Goal: Information Seeking & Learning: Learn about a topic

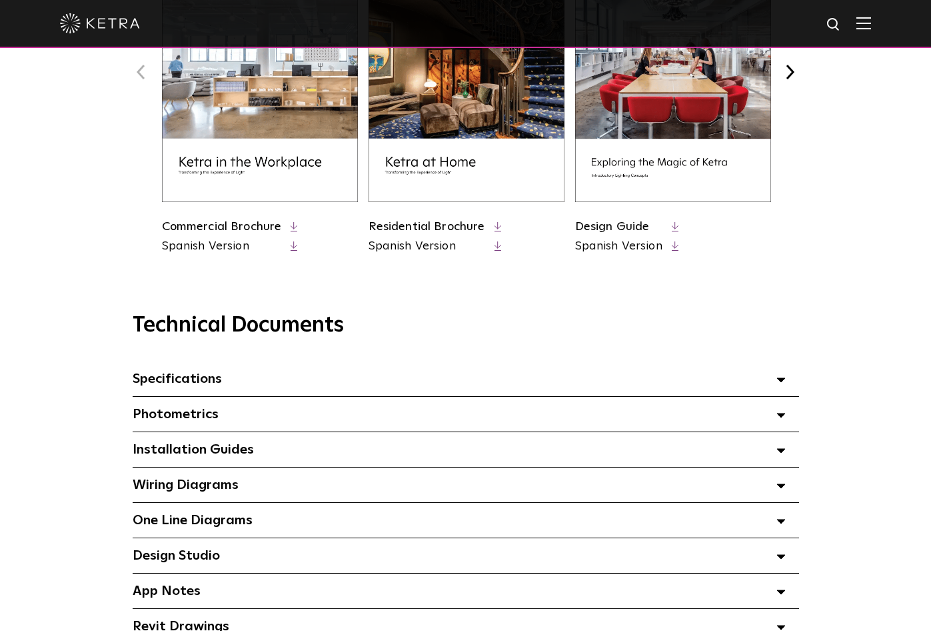
scroll to position [667, 0]
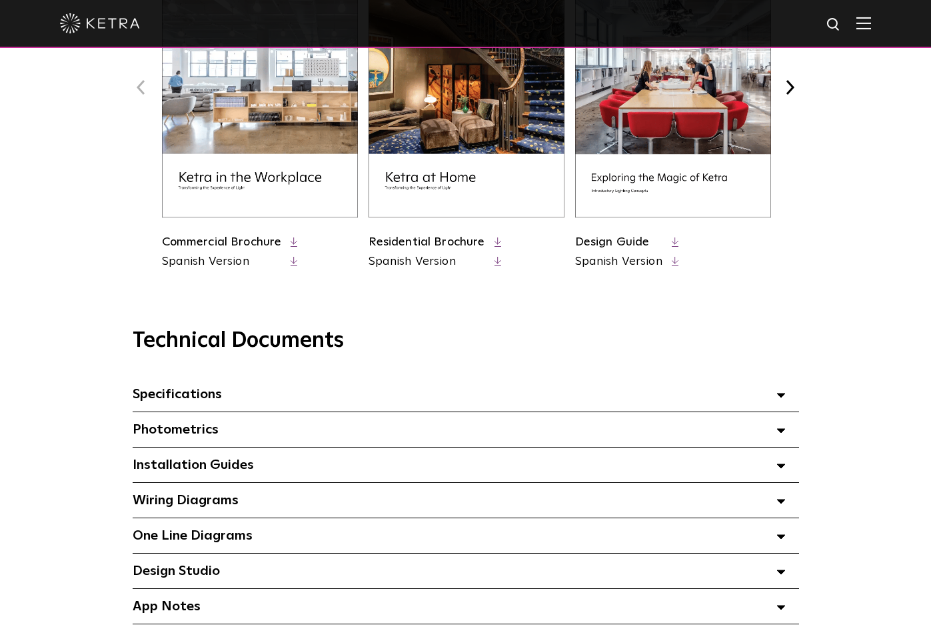
click at [219, 397] on span "Specifications Select checkboxes to use the bulk download option below" at bounding box center [177, 393] width 89 height 13
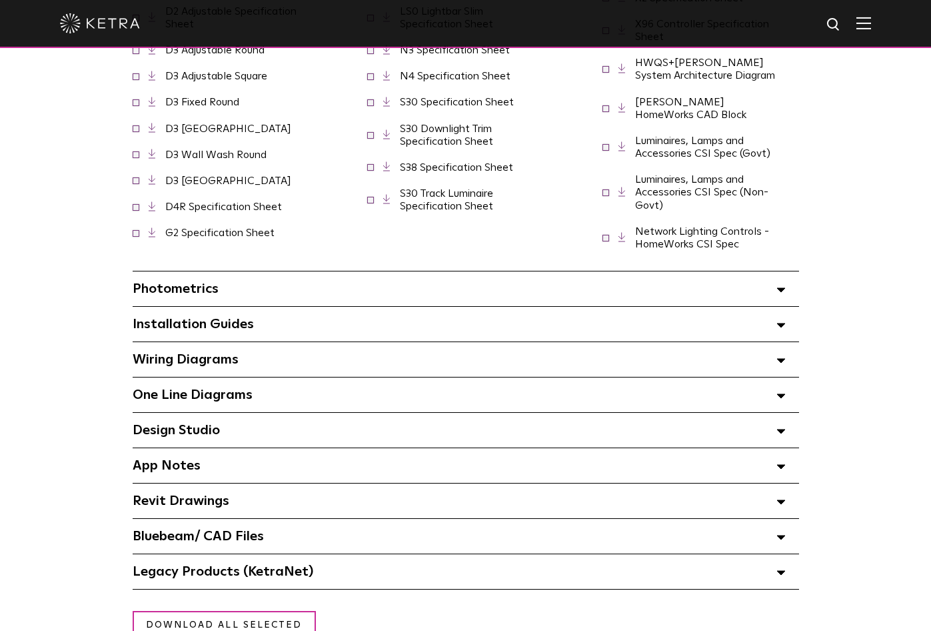
scroll to position [1134, 0]
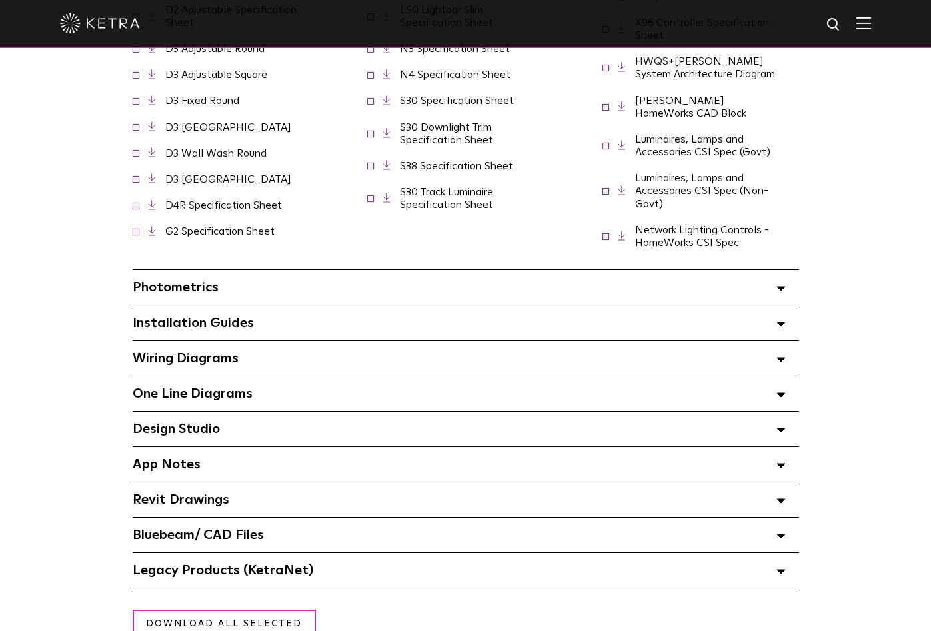
click at [779, 357] on icon at bounding box center [781, 359] width 9 height 5
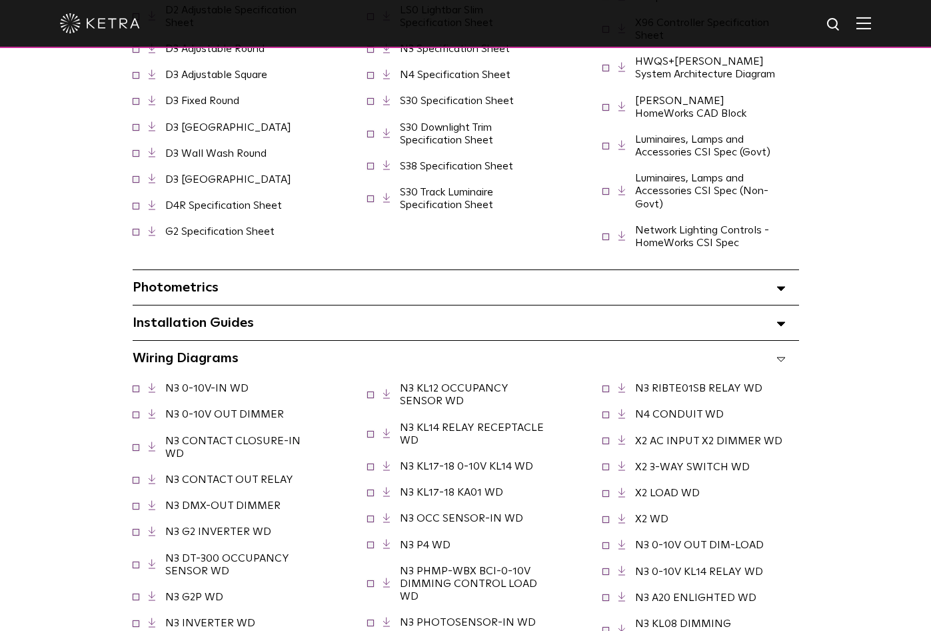
click at [780, 357] on polygon at bounding box center [781, 359] width 8 height 4
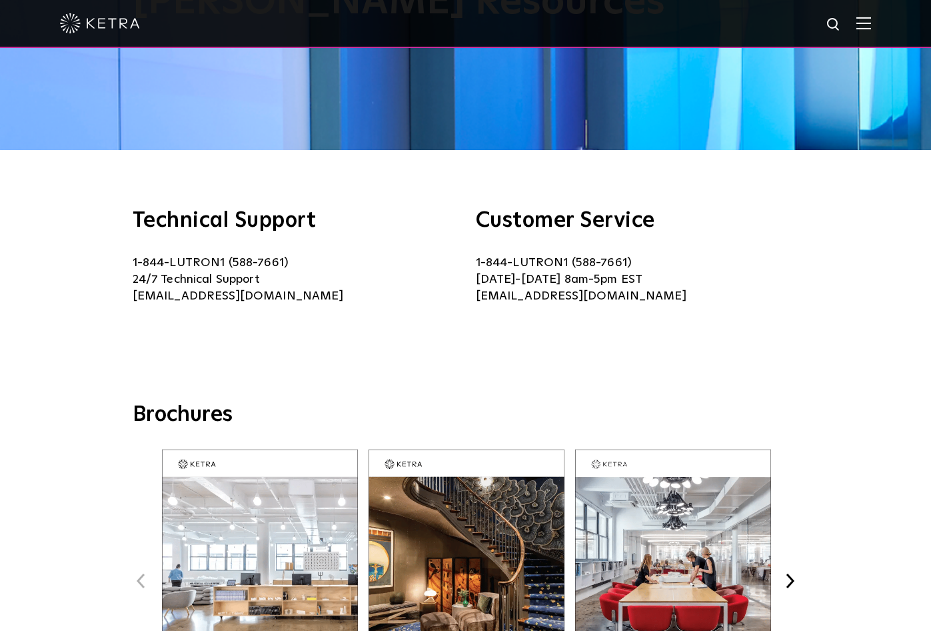
scroll to position [0, 0]
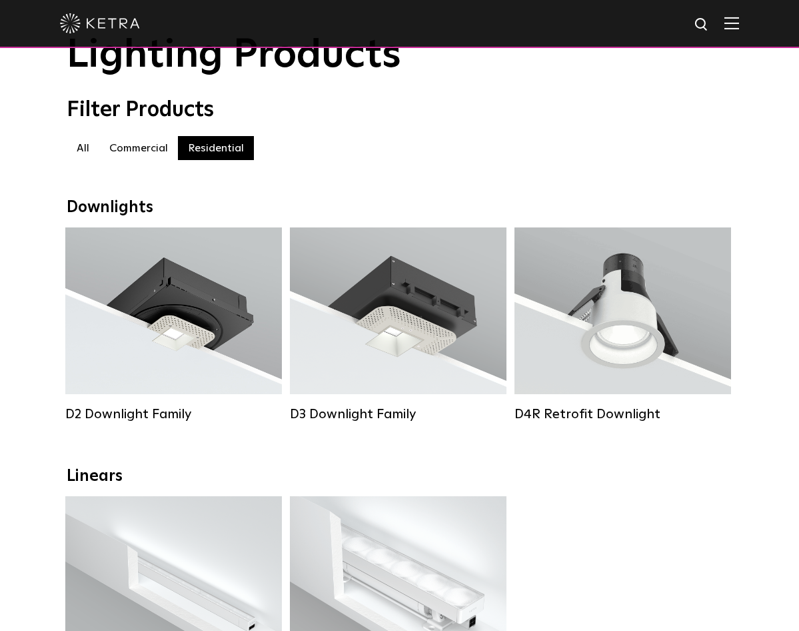
click at [671, 120] on div "Filter Products" at bounding box center [400, 109] width 667 height 25
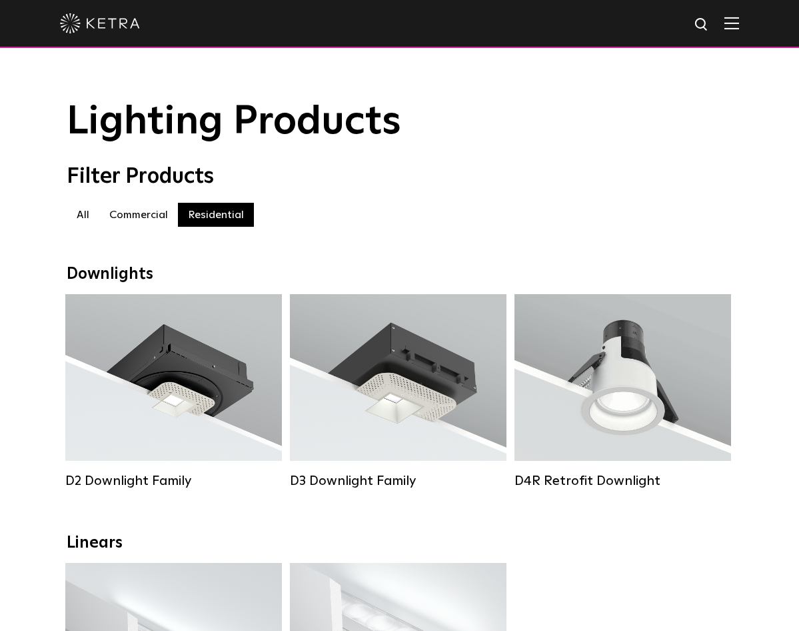
click at [673, 167] on div "Filter Products" at bounding box center [400, 176] width 667 height 25
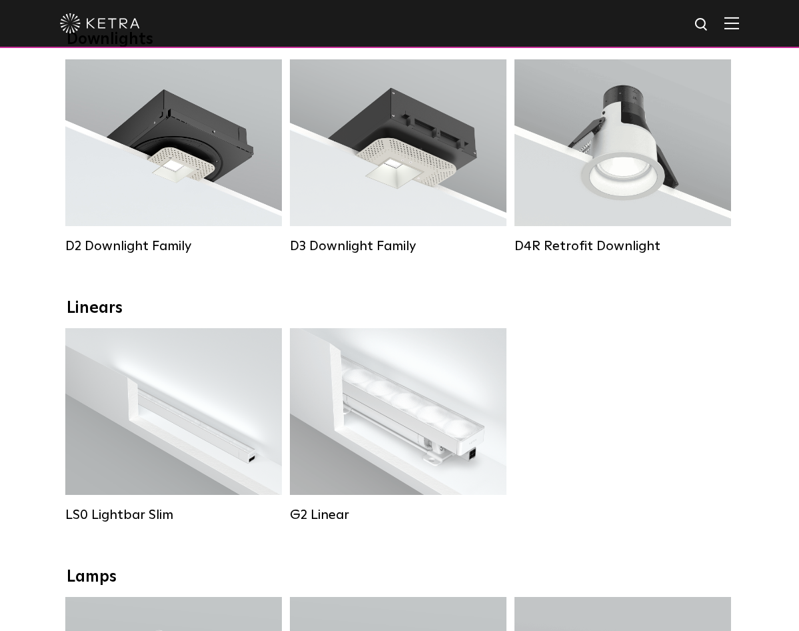
scroll to position [267, 0]
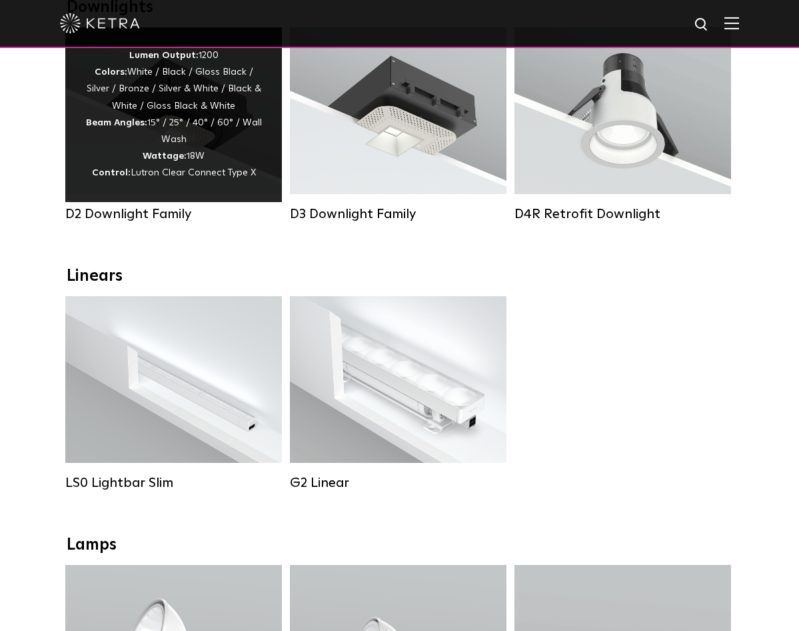
click at [175, 110] on div "Lumen Output: 1200 Colors: White / Black / Gloss Black / Silver / Bronze / Silv…" at bounding box center [173, 114] width 177 height 135
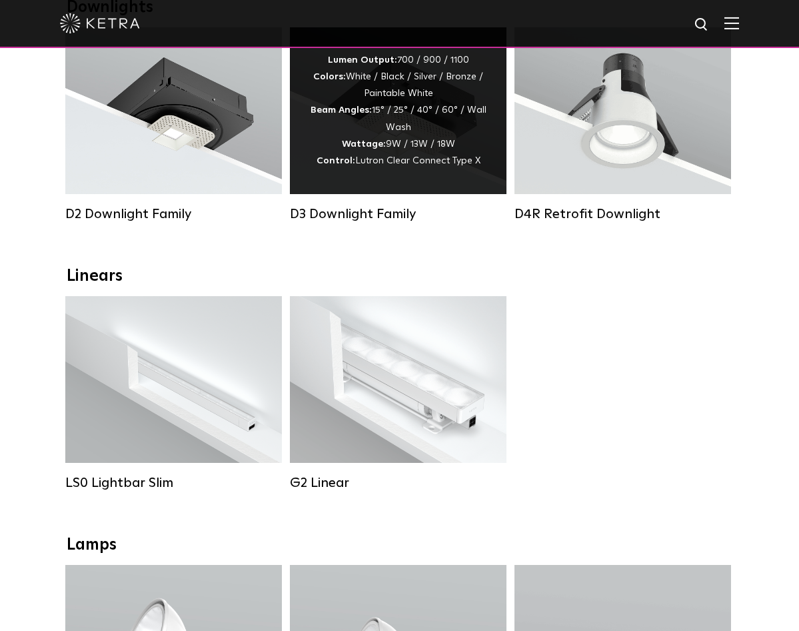
click at [382, 147] on strong "Wattage:" at bounding box center [364, 143] width 44 height 9
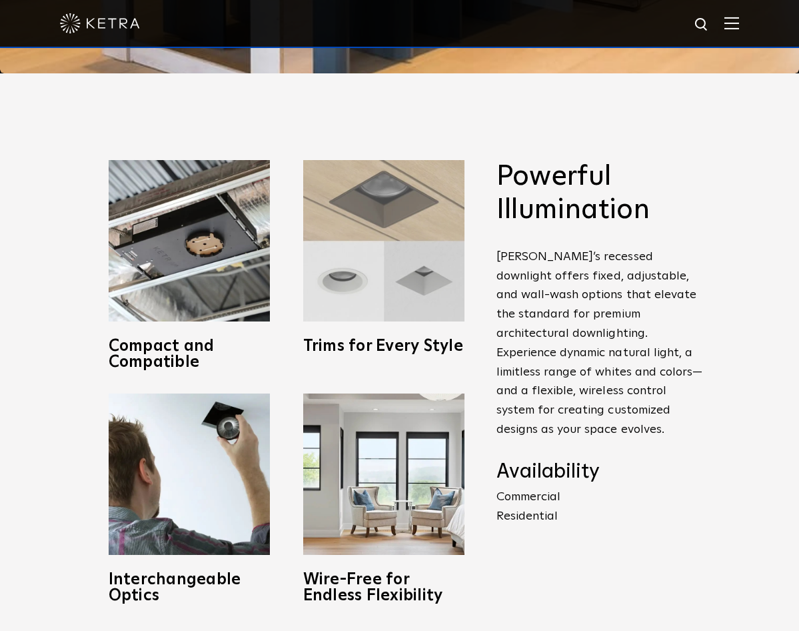
scroll to position [600, 0]
